Goal: Task Accomplishment & Management: Manage account settings

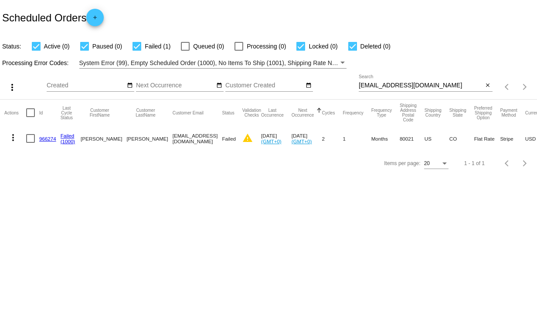
click at [14, 138] on mat-icon "more_vert" at bounding box center [13, 137] width 10 height 10
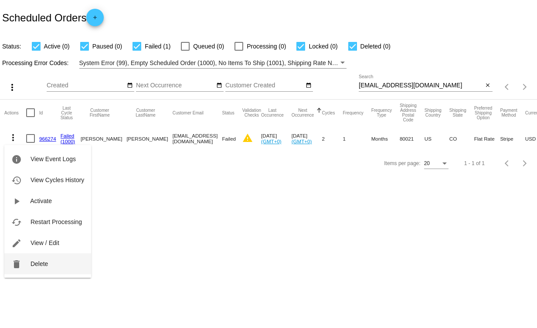
click at [42, 263] on span "Delete" at bounding box center [39, 263] width 17 height 7
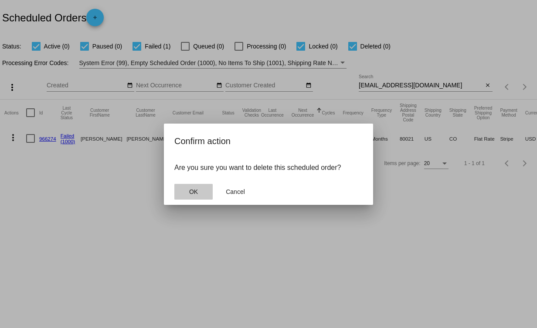
click at [197, 188] on span "OK" at bounding box center [193, 191] width 9 height 7
